Goal: Entertainment & Leisure: Consume media (video, audio)

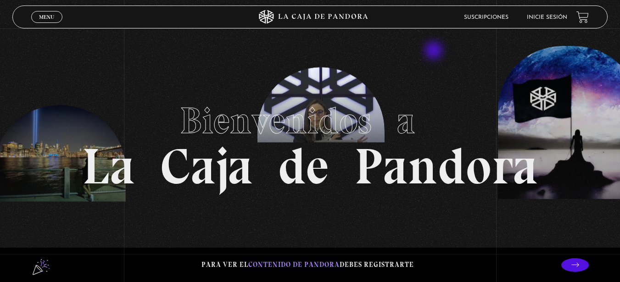
click at [437, 56] on section "Bienvenidos a La Caja de Pandora" at bounding box center [310, 141] width 620 height 282
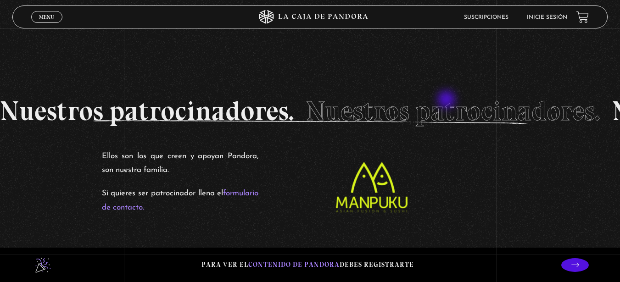
scroll to position [1423, 0]
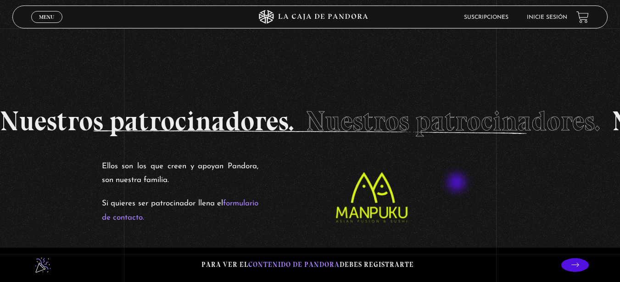
click at [458, 184] on figure at bounding box center [435, 197] width 253 height 71
click at [49, 17] on span "Menu" at bounding box center [46, 17] width 15 height 6
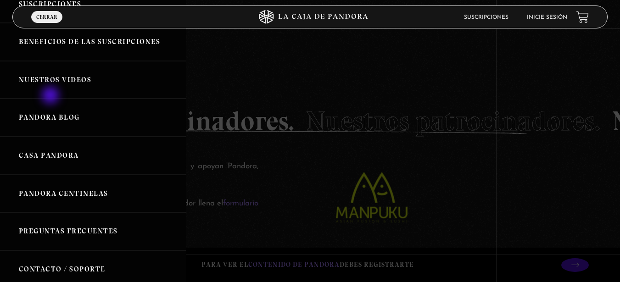
scroll to position [92, 0]
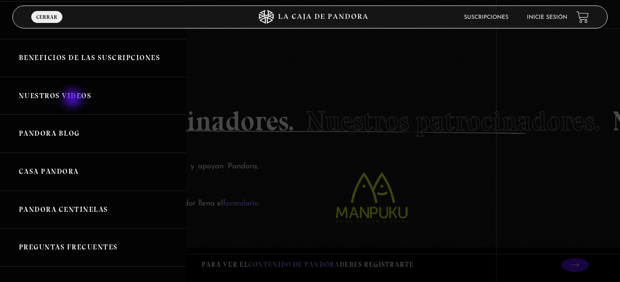
click at [73, 98] on link "Nuestros Videos" at bounding box center [93, 96] width 186 height 38
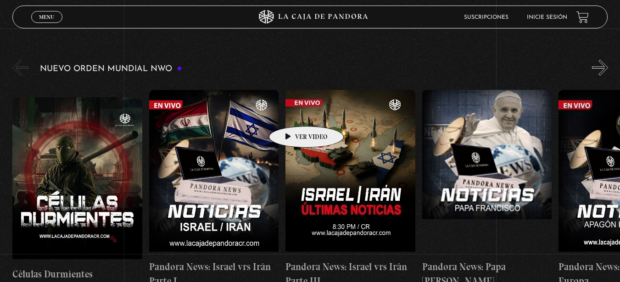
scroll to position [138, 0]
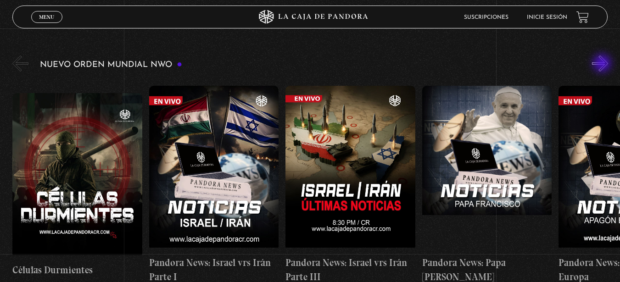
click at [603, 64] on button "»" at bounding box center [600, 64] width 16 height 16
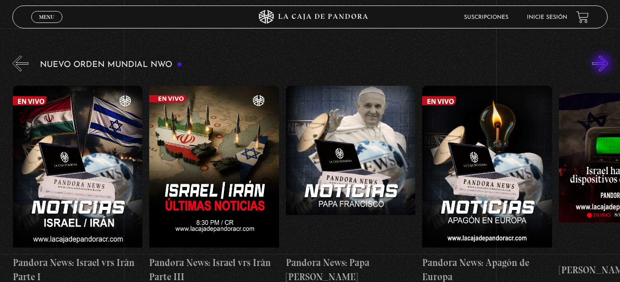
click at [603, 64] on button "»" at bounding box center [600, 64] width 16 height 16
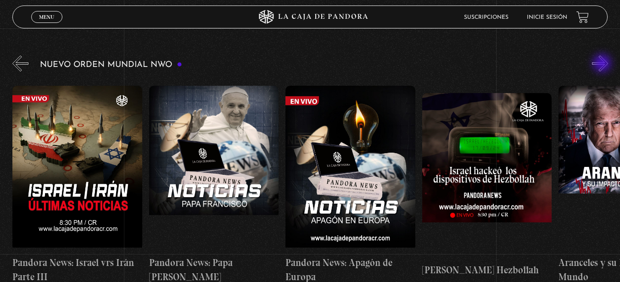
click at [603, 64] on button "»" at bounding box center [600, 64] width 16 height 16
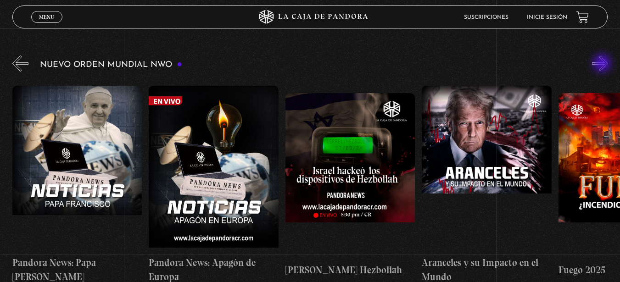
click at [603, 64] on button "»" at bounding box center [600, 64] width 16 height 16
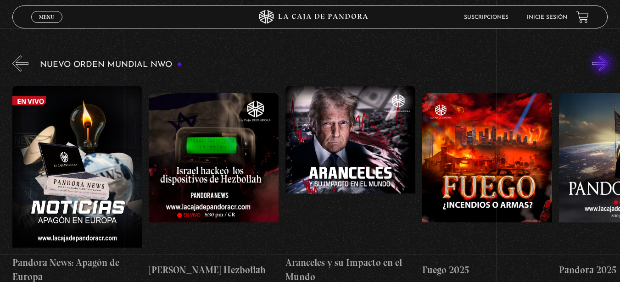
click at [603, 64] on button "»" at bounding box center [600, 64] width 16 height 16
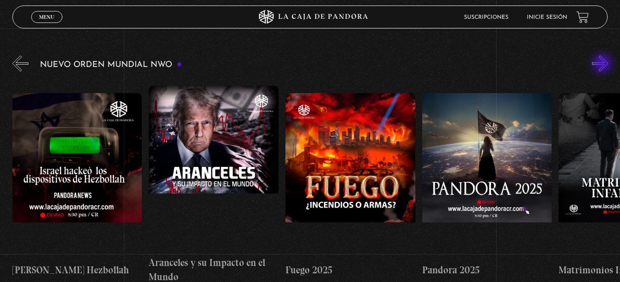
click at [603, 64] on button "»" at bounding box center [600, 64] width 16 height 16
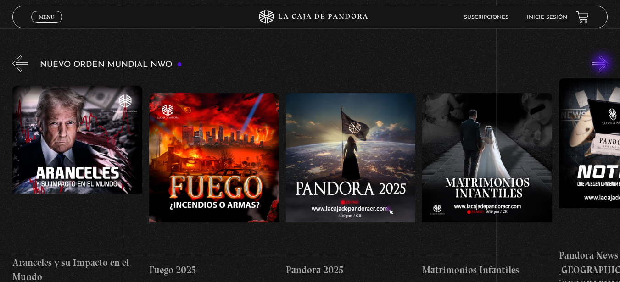
click at [603, 64] on button "»" at bounding box center [600, 64] width 16 height 16
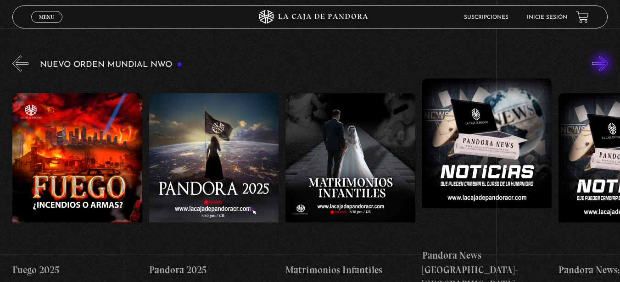
click at [603, 64] on button "»" at bounding box center [600, 64] width 16 height 16
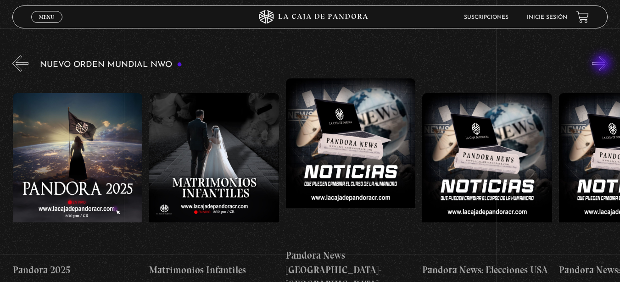
click at [603, 64] on button "»" at bounding box center [600, 64] width 16 height 16
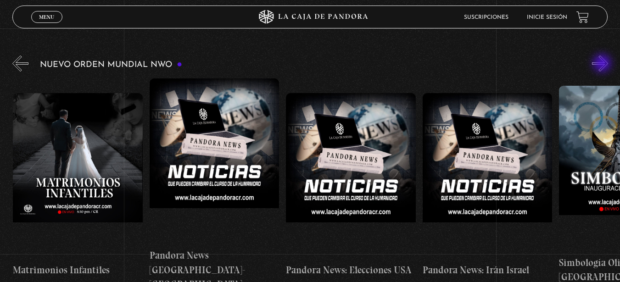
click at [603, 64] on button "»" at bounding box center [600, 64] width 16 height 16
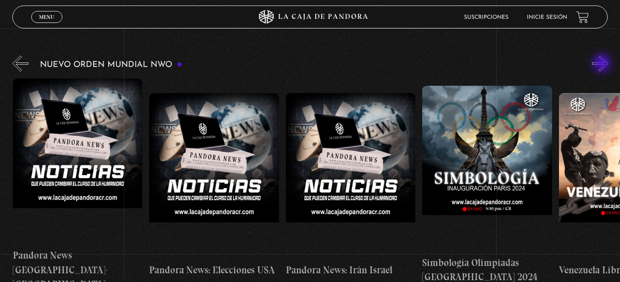
click at [603, 64] on button "»" at bounding box center [600, 64] width 16 height 16
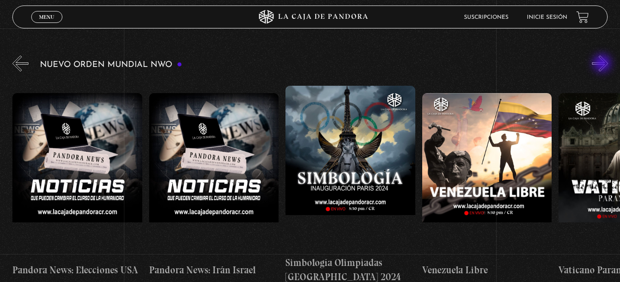
click at [603, 64] on button "»" at bounding box center [600, 64] width 16 height 16
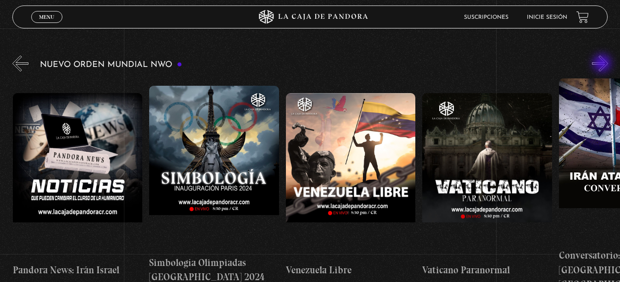
scroll to position [0, 1639]
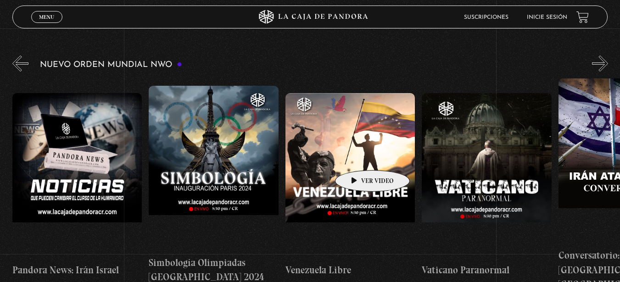
click at [357, 147] on figure at bounding box center [350, 175] width 130 height 165
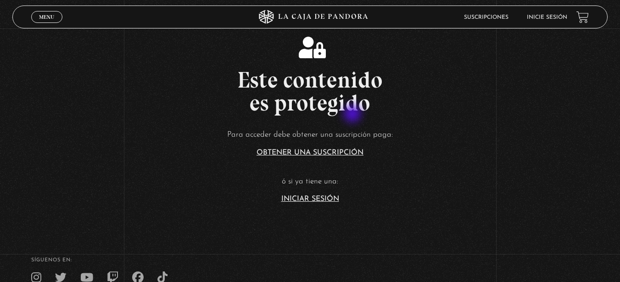
drag, startPoint x: 241, startPoint y: 83, endPoint x: 360, endPoint y: 121, distance: 124.8
click at [356, 123] on div "Este contenido es protegido Para acceder debe obtener una suscripción paga: Obt…" at bounding box center [310, 120] width 620 height 166
click at [443, 159] on article "Para acceder debe obtener una suscripción paga: Obtener una suscripción ó si ya…" at bounding box center [310, 165] width 620 height 75
click at [45, 20] on span "Menu" at bounding box center [46, 17] width 15 height 6
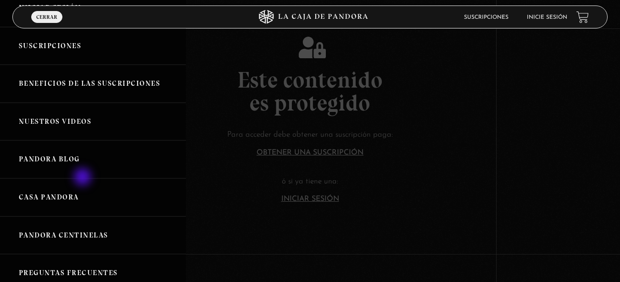
scroll to position [138, 0]
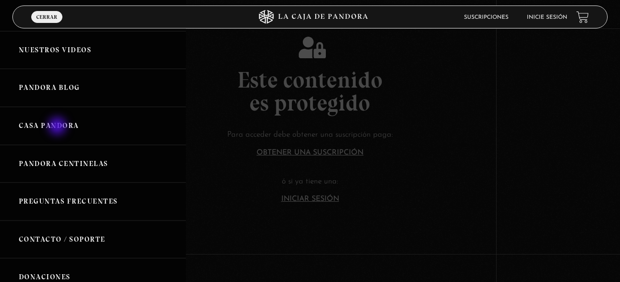
click at [58, 127] on link "Casa Pandora" at bounding box center [93, 126] width 186 height 38
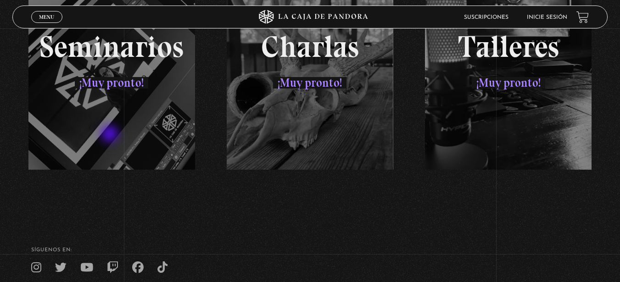
scroll to position [1594, 0]
